Goal: Information Seeking & Learning: Learn about a topic

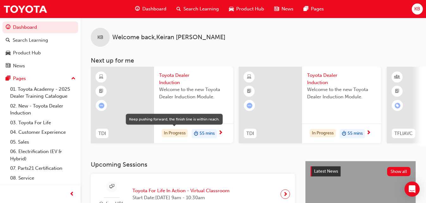
click at [170, 136] on div "In Progress" at bounding box center [175, 133] width 26 height 9
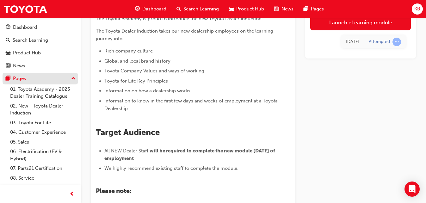
scroll to position [77, 0]
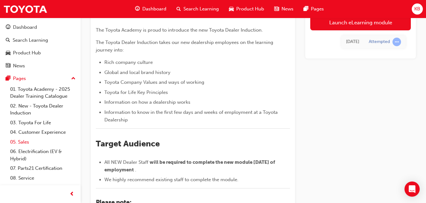
click at [19, 142] on link "05. Sales" at bounding box center [43, 142] width 71 height 10
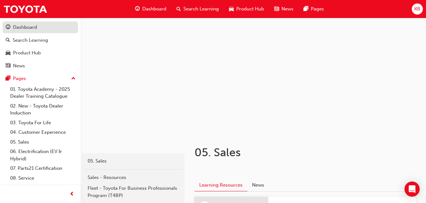
click at [34, 29] on div "Dashboard" at bounding box center [25, 27] width 24 height 7
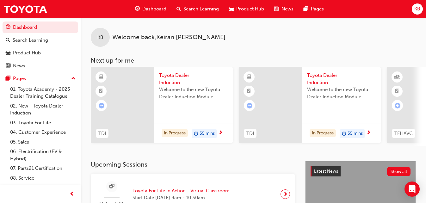
click at [316, 75] on span "Toyota Dealer Induction" at bounding box center [341, 79] width 69 height 14
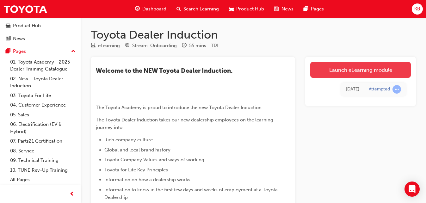
click at [346, 69] on link "Launch eLearning module" at bounding box center [360, 70] width 101 height 16
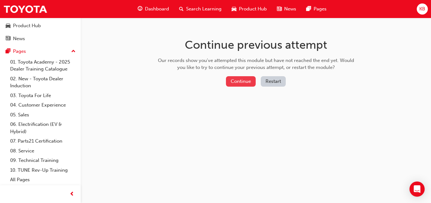
click at [238, 83] on button "Continue" at bounding box center [241, 81] width 30 height 10
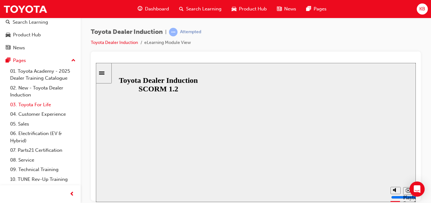
scroll to position [27, 0]
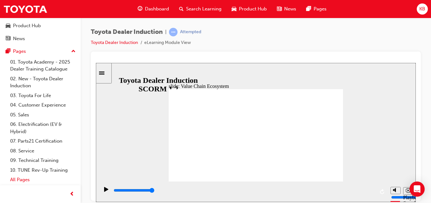
click at [19, 181] on link "All Pages" at bounding box center [43, 180] width 71 height 10
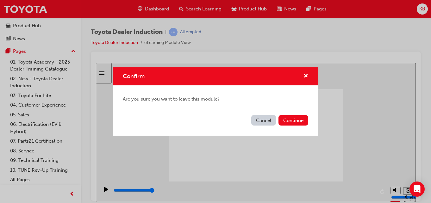
click at [263, 122] on button "Cancel" at bounding box center [263, 120] width 25 height 10
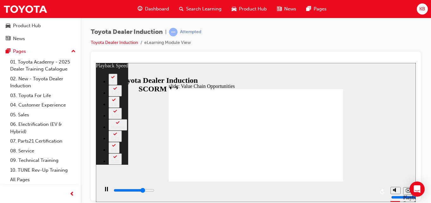
type input "8400"
type input "0"
type input "8700"
type input "0"
type input "8900"
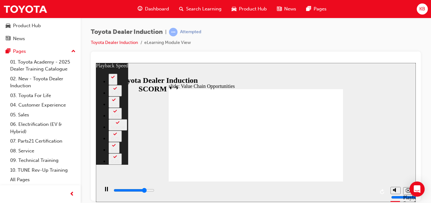
type input "1"
type input "9200"
type input "1"
type input "9400"
type input "1"
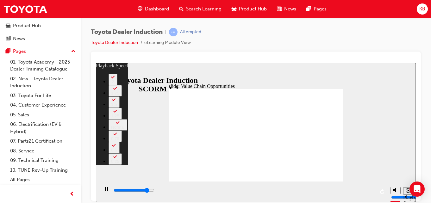
type input "9700"
type input "1"
type input "9900"
type input "1"
type input "10000"
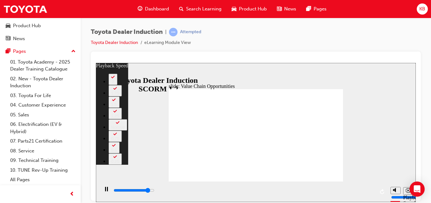
type input "2"
type input "10200"
type input "2"
type input "10500"
type input "2"
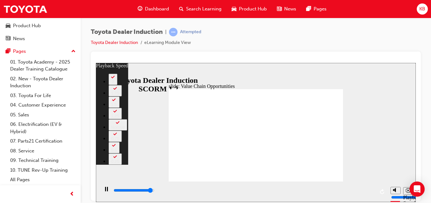
type input "10800"
type input "2"
type input "11000"
type input "3"
type input "11300"
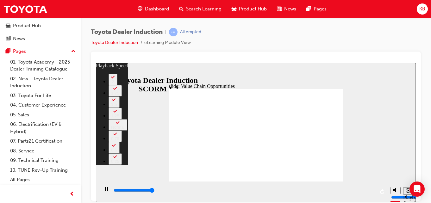
type input "3"
type input "11300"
type input "26"
type input "3"
type input "26"
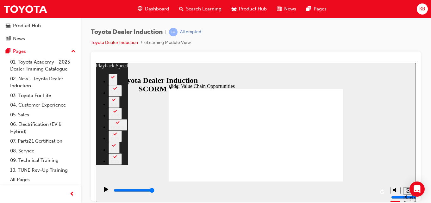
type input "3"
type input "34"
type input "0"
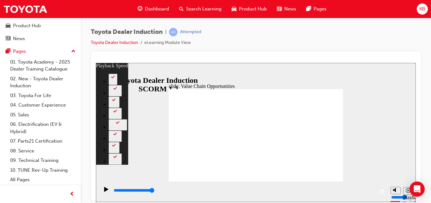
type input "34"
type input "0"
type input "64"
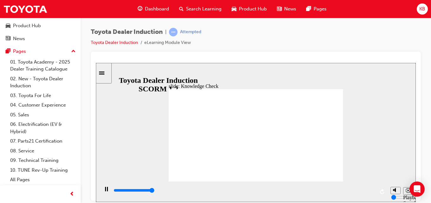
type input "5000"
radio input "true"
type input "5000"
radio input "true"
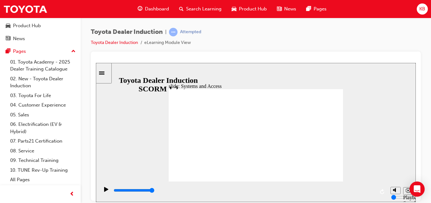
click at [341, 83] on div "slide: Systems and Access Multiply 1 Rectangle 3 Group 1 Rectangle 1 Network Ce…" at bounding box center [256, 132] width 320 height 139
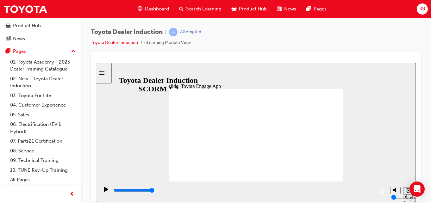
type input "13300"
type input "1"
type input "14200"
type input "2"
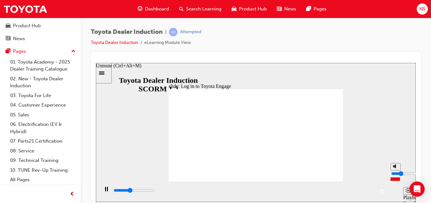
type input "14900"
type input "2"
click at [394, 176] on input "volume" at bounding box center [411, 173] width 41 height 5
type input "19200"
type input "3"
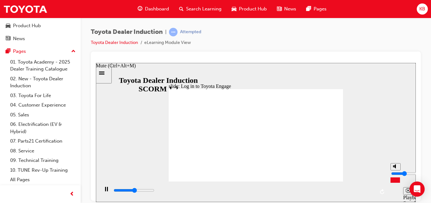
type input "19800"
type input "3"
click at [395, 175] on input "volume" at bounding box center [411, 173] width 41 height 5
drag, startPoint x: 325, startPoint y: 175, endPoint x: 323, endPoint y: 170, distance: 5.6
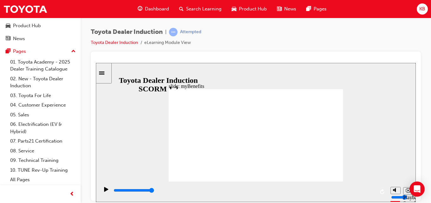
drag, startPoint x: 279, startPoint y: 130, endPoint x: 275, endPoint y: 130, distance: 4.1
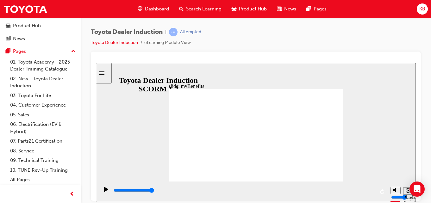
drag, startPoint x: 299, startPoint y: 151, endPoint x: 253, endPoint y: 165, distance: 48.1
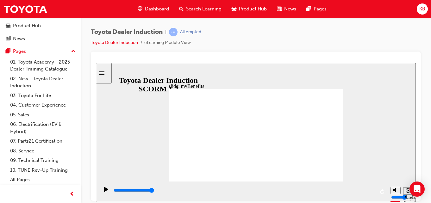
drag, startPoint x: 373, startPoint y: 90, endPoint x: 372, endPoint y: 87, distance: 3.6
click at [373, 90] on div "slide: Accessing myBenefits Rectangle 1 Accessing myBenefits Simply enrol into …" at bounding box center [256, 132] width 320 height 139
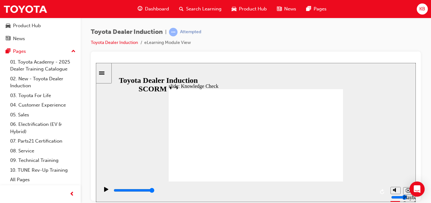
type input "2500"
type input "e"
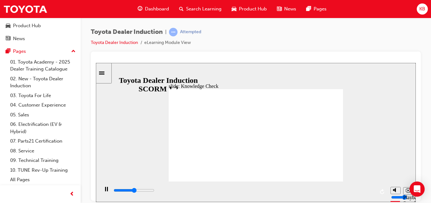
type input "e"
type input "2900"
type input "en"
type input "3500"
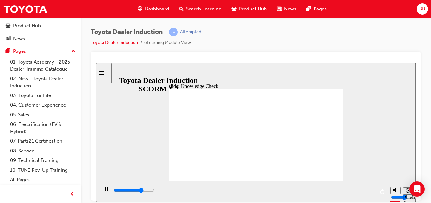
type input "eng"
type input "3800"
type input "enga"
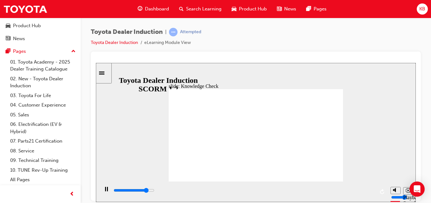
type input "4200"
type input "engag"
type input "4400"
type input "engage"
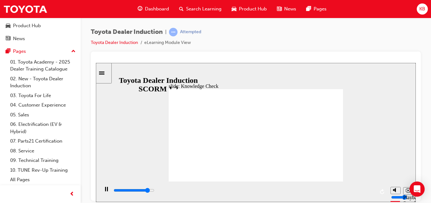
type input "engage"
type input "4600"
type input "engage"
type input "5000"
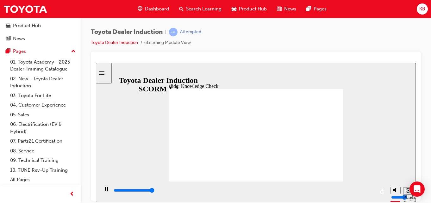
type input "engage m"
type input "engage mo"
type input "engage mob"
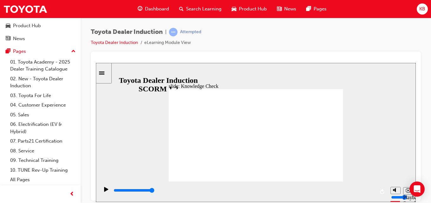
type input "engage mob"
type input "engage mobi"
type input "engage mobil"
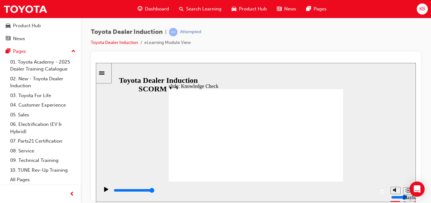
type input "engage mobile"
type input "engage mobile a"
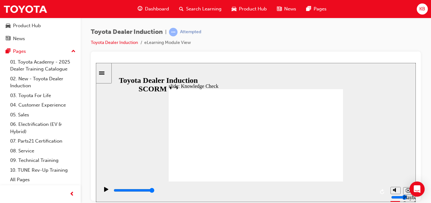
type input "engage mobile a"
type input "engage mobile ap"
type input "engage mobile app"
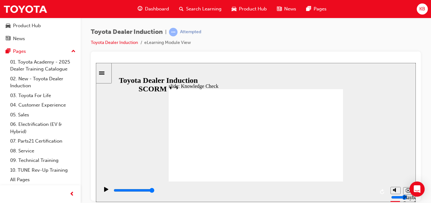
type input "engage mobile app"
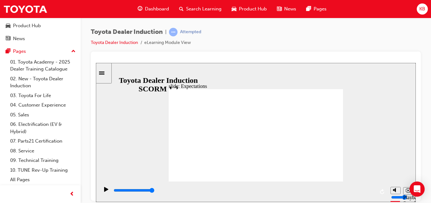
drag, startPoint x: 357, startPoint y: 146, endPoint x: 284, endPoint y: 157, distance: 73.9
click at [356, 145] on div "slide: Expectations Group 1 Rectangle 11 Obey the law law icon 1 Obey the law C…" at bounding box center [256, 132] width 320 height 139
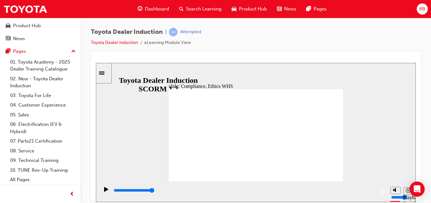
type input "8400"
checkbox input "true"
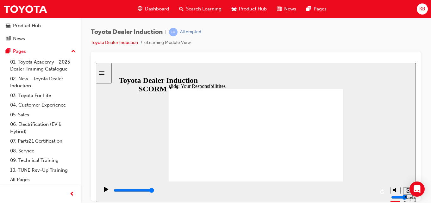
checkbox input "true"
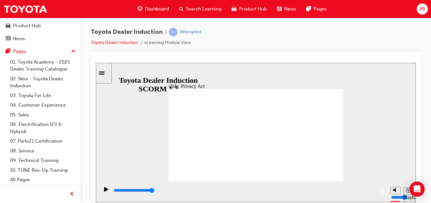
drag, startPoint x: 231, startPoint y: 120, endPoint x: 233, endPoint y: 123, distance: 3.4
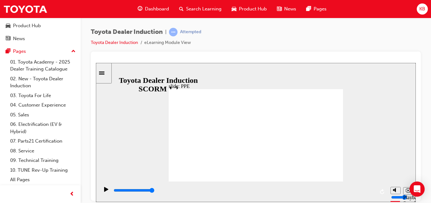
drag, startPoint x: 260, startPoint y: 144, endPoint x: 285, endPoint y: 141, distance: 25.1
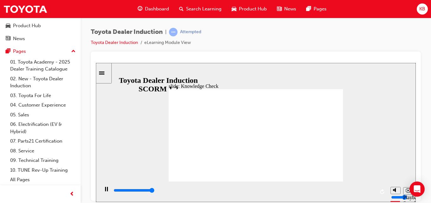
type input "5000"
checkbox input "true"
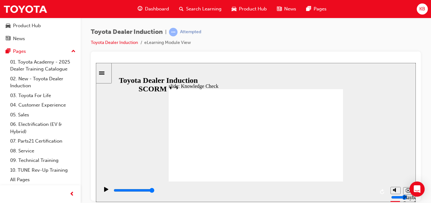
checkbox input "true"
type input "5000"
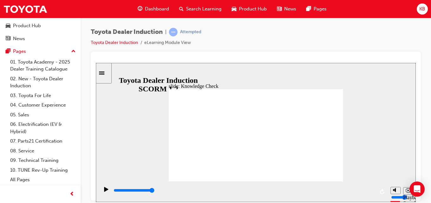
radio input "true"
type input "5000"
drag, startPoint x: 212, startPoint y: 130, endPoint x: 212, endPoint y: 136, distance: 6.0
checkbox input "true"
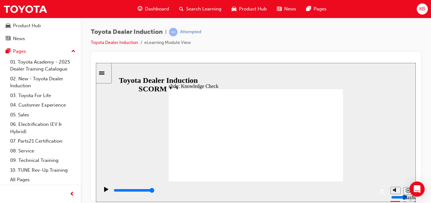
checkbox input "true"
checkbox input "false"
type input "5000"
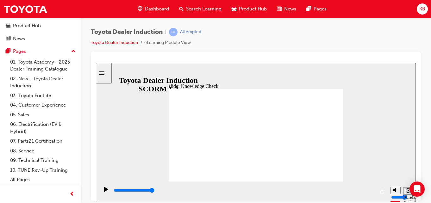
checkbox input "true"
drag, startPoint x: 213, startPoint y: 148, endPoint x: 213, endPoint y: 165, distance: 17.4
checkbox input "true"
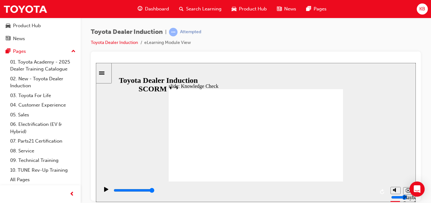
drag, startPoint x: 215, startPoint y: 161, endPoint x: 327, endPoint y: 92, distance: 131.9
type input "9900"
